Goal: Navigation & Orientation: Find specific page/section

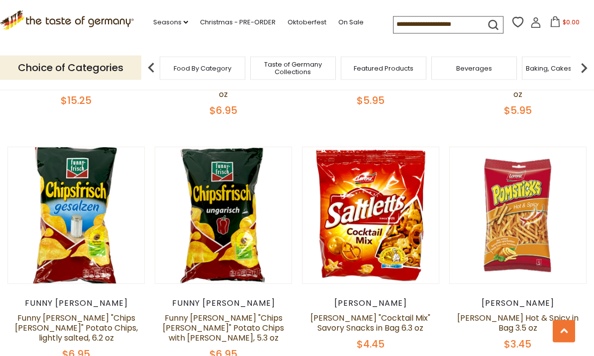
scroll to position [1685, 0]
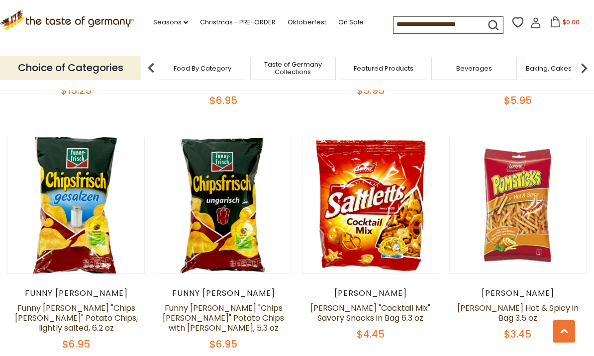
click at [175, 59] on div "Food By Category" at bounding box center [203, 68] width 86 height 23
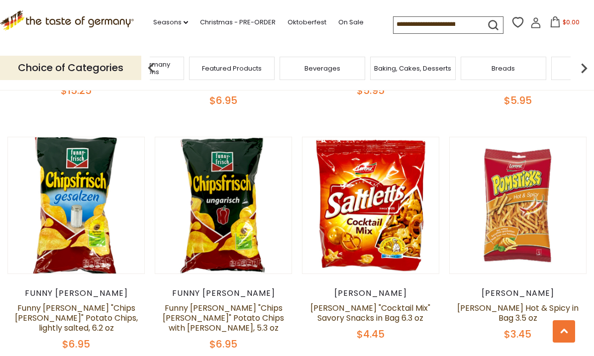
scroll to position [1688, 0]
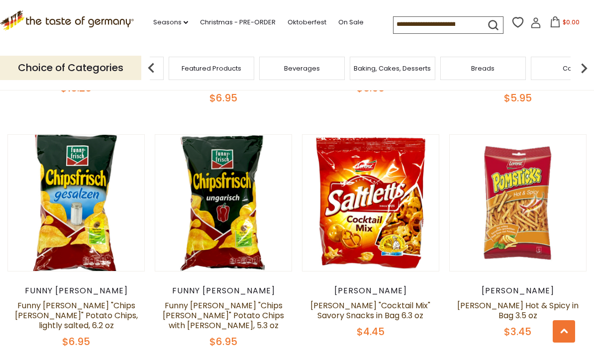
click at [508, 64] on div "Breads" at bounding box center [484, 68] width 86 height 23
click at [584, 69] on img at bounding box center [584, 68] width 20 height 20
click at [581, 68] on img at bounding box center [584, 68] width 20 height 20
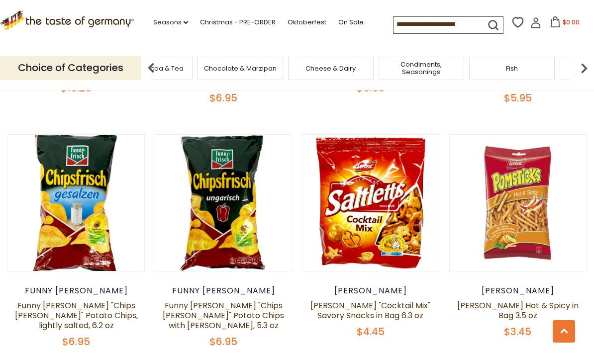
click at [149, 74] on img at bounding box center [151, 68] width 20 height 20
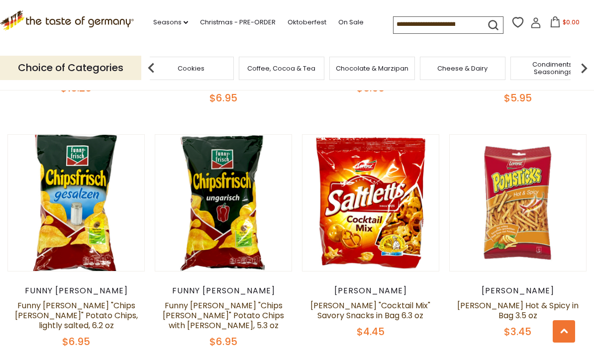
click at [86, 70] on p "Choice of Categories" at bounding box center [70, 68] width 141 height 24
click at [150, 69] on img at bounding box center [151, 68] width 20 height 20
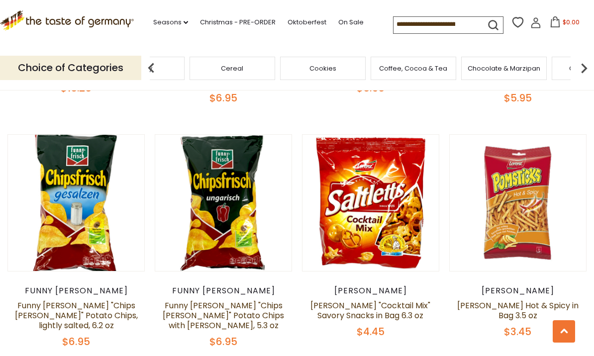
click at [151, 68] on img at bounding box center [151, 68] width 20 height 20
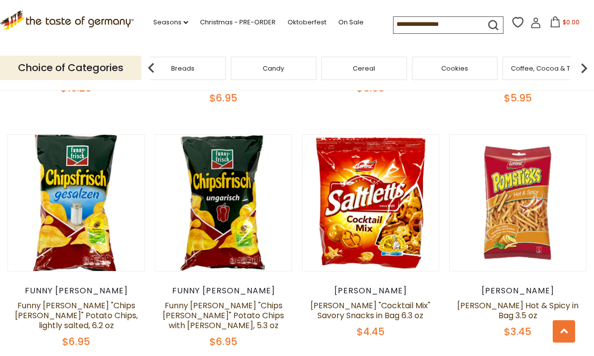
click at [152, 66] on img at bounding box center [151, 68] width 20 height 20
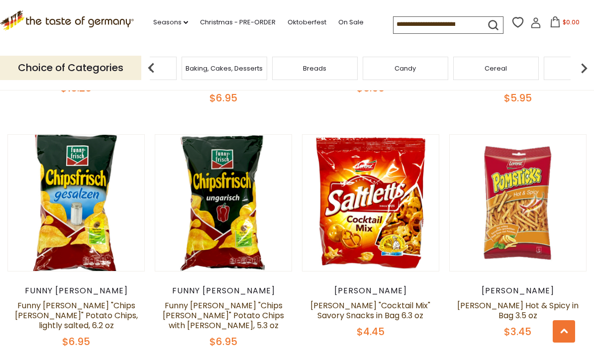
click at [149, 66] on img at bounding box center [151, 68] width 20 height 20
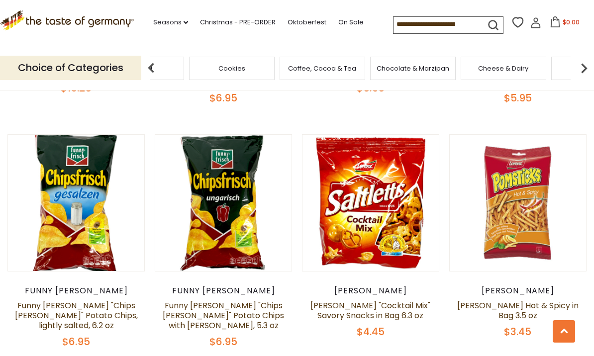
click at [142, 74] on img at bounding box center [151, 68] width 20 height 20
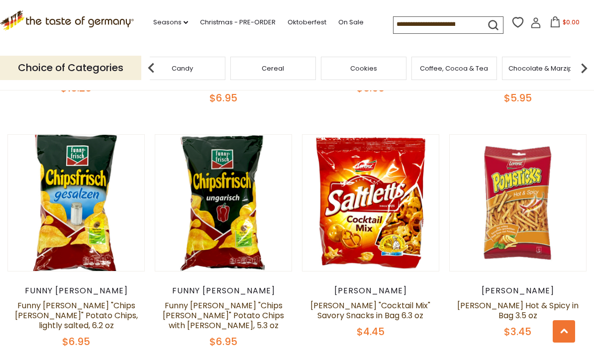
click at [230, 71] on div "Cereal" at bounding box center [273, 68] width 86 height 23
click at [146, 72] on img at bounding box center [151, 68] width 20 height 20
click at [319, 65] on span "Cookies" at bounding box center [332, 68] width 27 height 7
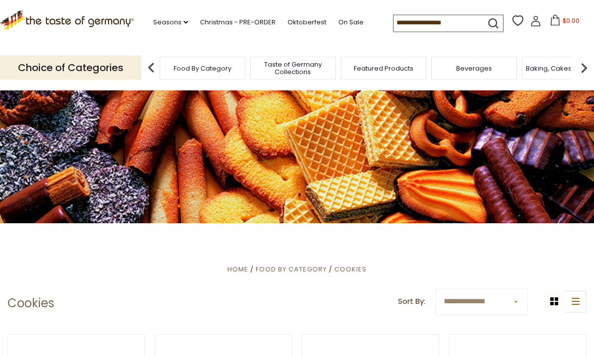
scroll to position [13, 0]
click at [201, 57] on div "Food By Category" at bounding box center [203, 68] width 86 height 23
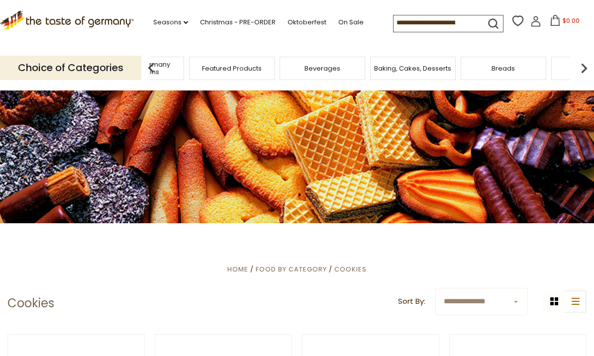
click at [584, 67] on img at bounding box center [584, 68] width 20 height 20
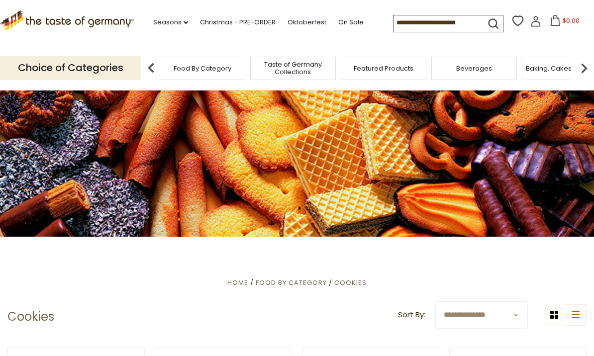
click at [579, 74] on img at bounding box center [584, 68] width 20 height 20
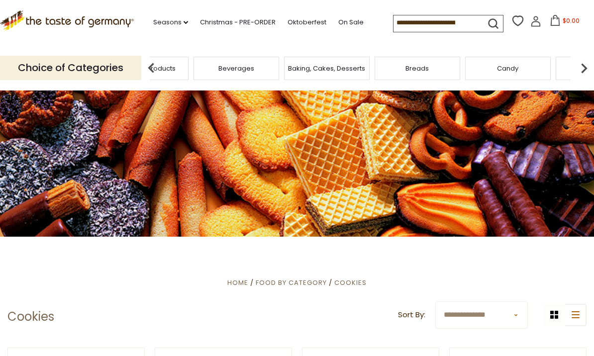
click at [184, 73] on div "Featured Products" at bounding box center [139, 68] width 91 height 23
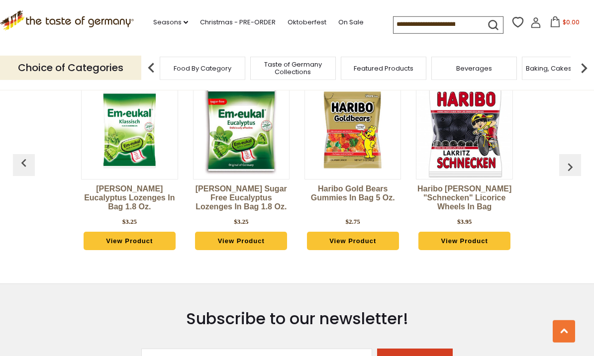
scroll to position [2678, 0]
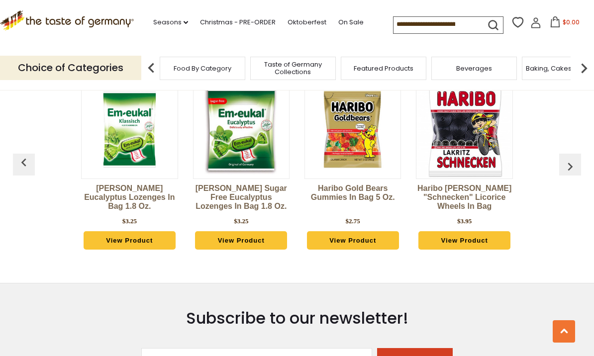
click at [568, 159] on img "button" at bounding box center [571, 167] width 16 height 16
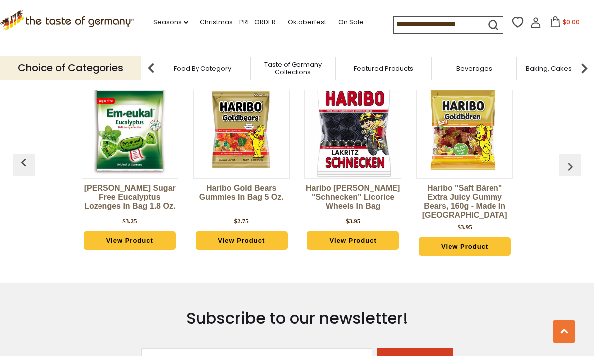
click at [575, 159] on img "button" at bounding box center [571, 167] width 16 height 16
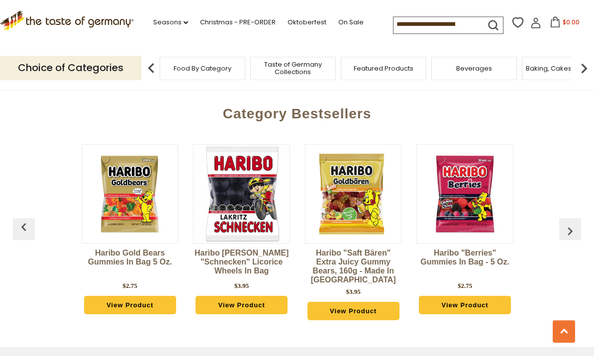
scroll to position [2613, 0]
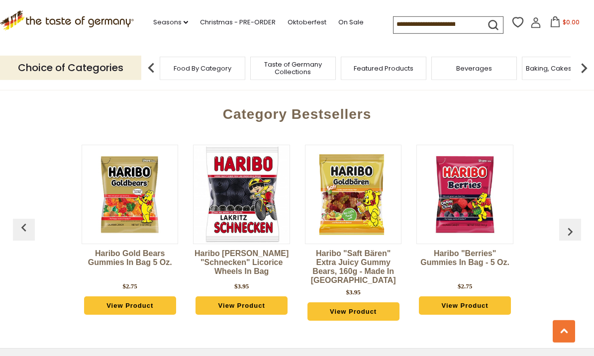
click at [575, 224] on img "button" at bounding box center [571, 232] width 16 height 16
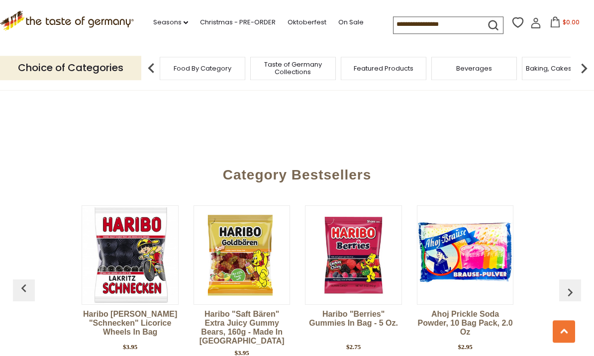
scroll to position [2551, 0]
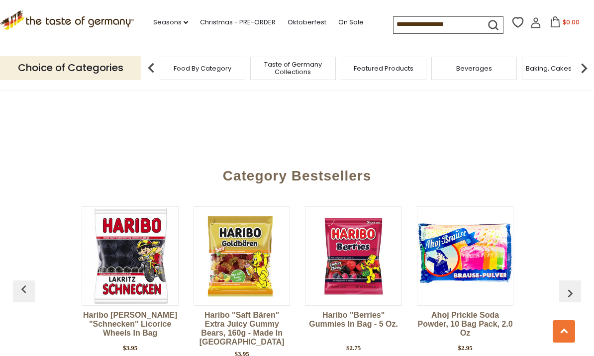
click at [569, 281] on button "button" at bounding box center [571, 292] width 22 height 22
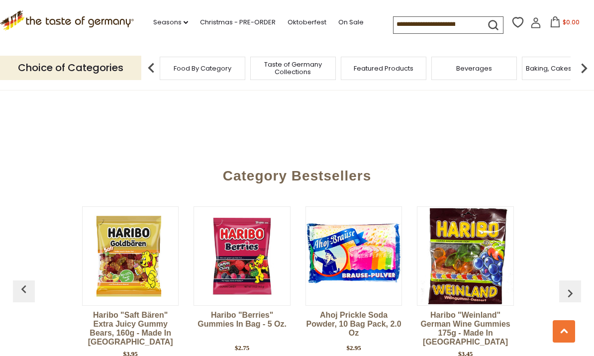
click at [574, 286] on img "button" at bounding box center [571, 294] width 16 height 16
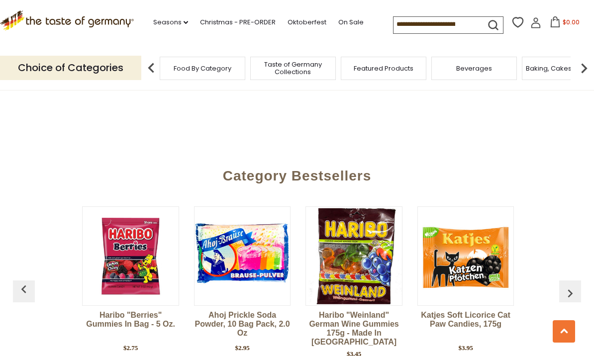
click at [574, 241] on div "[PERSON_NAME] Eucalyptus Lozenges in Bag 1.8 oz. $3.25 View Product [PERSON_NAM…" at bounding box center [297, 297] width 559 height 206
click at [578, 286] on img "button" at bounding box center [571, 294] width 16 height 16
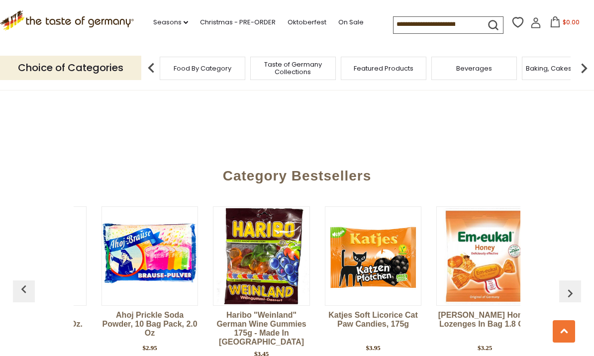
scroll to position [0, 669]
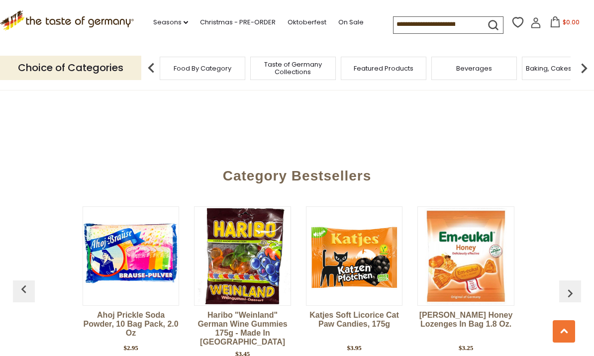
click at [573, 286] on img "button" at bounding box center [571, 294] width 16 height 16
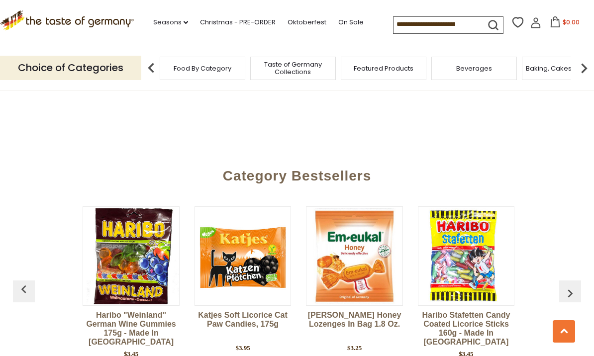
click at [574, 286] on img "button" at bounding box center [571, 294] width 16 height 16
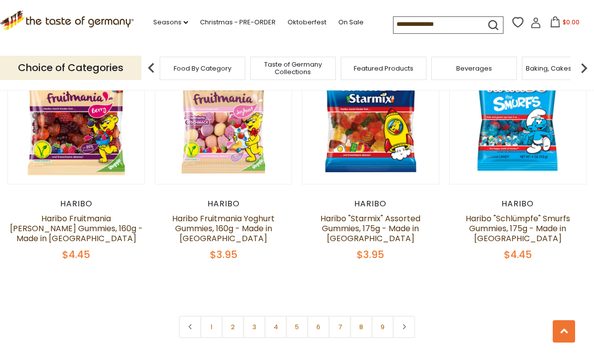
scroll to position [2283, 0]
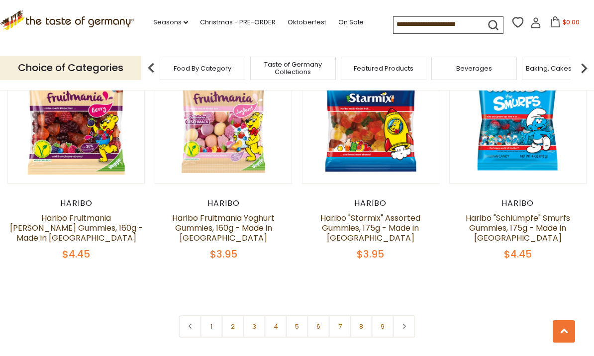
click at [231, 316] on link "2" at bounding box center [233, 327] width 22 height 22
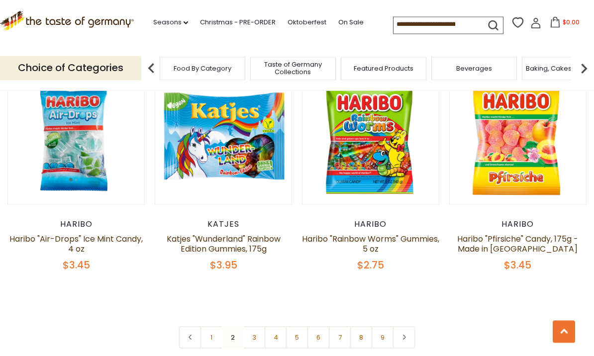
scroll to position [2232, 0]
click at [241, 327] on nav "1 2 3 4 5 6 7 8 9" at bounding box center [297, 338] width 236 height 22
click at [248, 327] on link "3" at bounding box center [254, 338] width 22 height 22
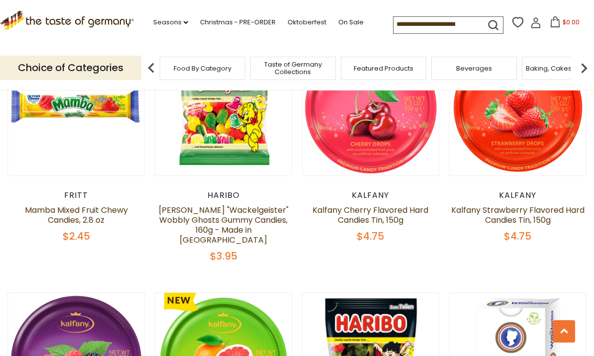
scroll to position [1310, 0]
